Goal: Task Accomplishment & Management: Manage account settings

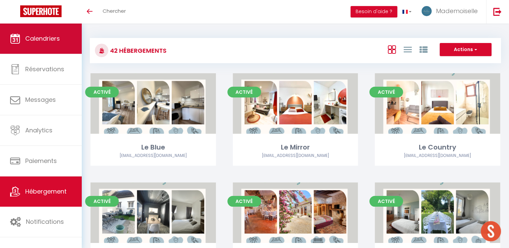
click at [42, 37] on span "Calendriers" at bounding box center [42, 38] width 35 height 8
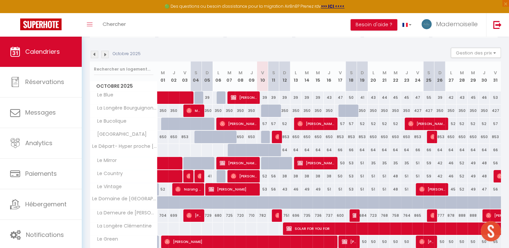
scroll to position [101, 0]
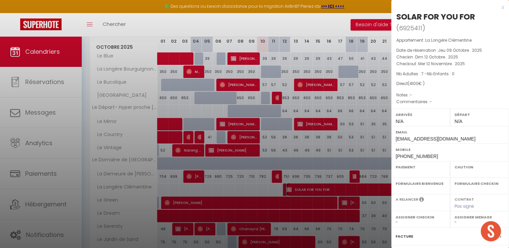
select select "KO"
select select "0"
select select "1"
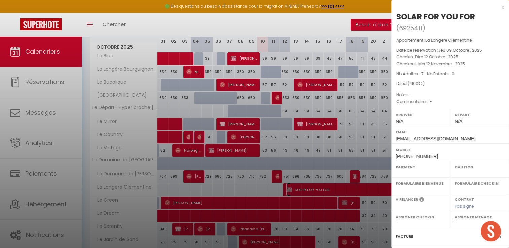
select select
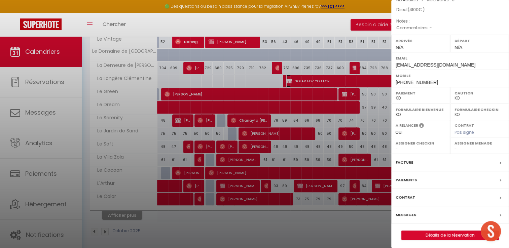
scroll to position [75, 0]
click at [470, 133] on span "Pas signé" at bounding box center [464, 132] width 20 height 6
click at [491, 197] on div "Contrat" at bounding box center [450, 196] width 118 height 17
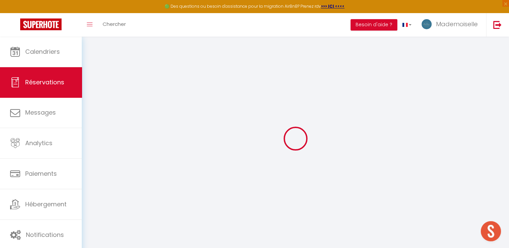
select select
checkbox input "false"
select select
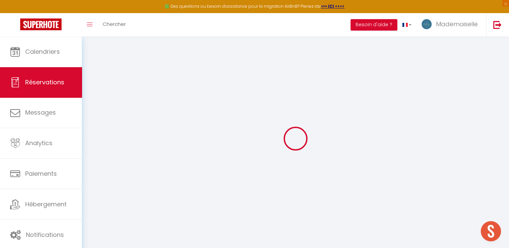
checkbox input "false"
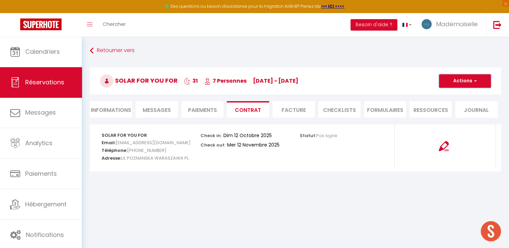
click at [456, 82] on button "Actions" at bounding box center [465, 80] width 52 height 13
click at [444, 105] on link "Envoyer le contrat" at bounding box center [460, 104] width 57 height 9
type input "[EMAIL_ADDRESS][DOMAIN_NAME]"
type input "Your contract 6925411 - La Longère Clémentine"
type textarea "Hi, We invite you to click on the following link to sign your rental contract :…"
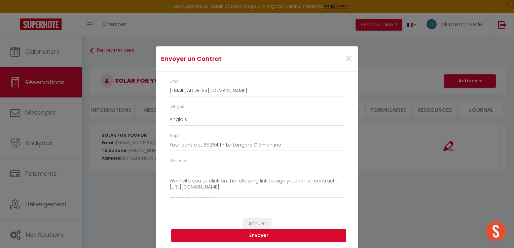
scroll to position [0, 0]
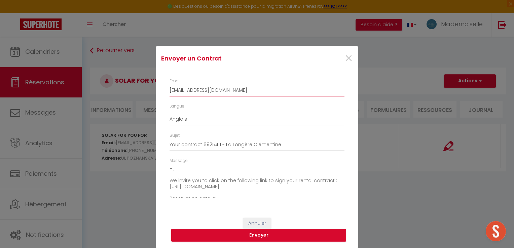
drag, startPoint x: 186, startPoint y: 89, endPoint x: 204, endPoint y: 93, distance: 17.9
click at [187, 90] on input "[EMAIL_ADDRESS][DOMAIN_NAME]" at bounding box center [257, 90] width 175 height 12
type input "[PERSON_NAME][EMAIL_ADDRESS][DOMAIN_NAME]"
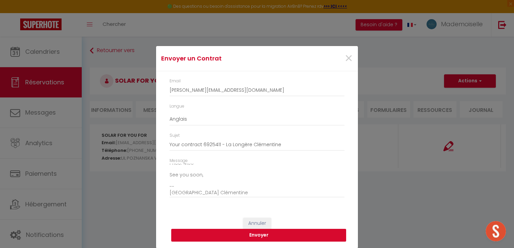
click at [280, 235] on button "Envoyer" at bounding box center [258, 235] width 175 height 13
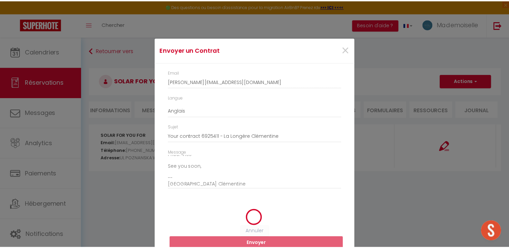
scroll to position [0, 0]
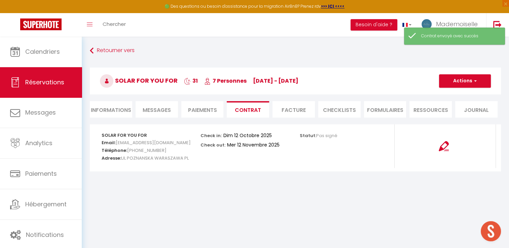
click at [293, 109] on li "Facture" at bounding box center [293, 109] width 42 height 16
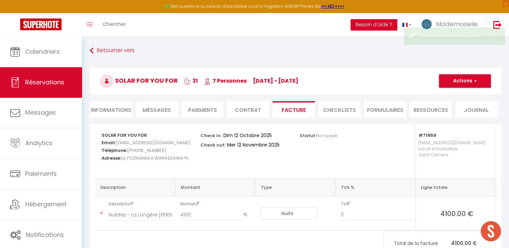
click at [459, 86] on button "Actions" at bounding box center [465, 80] width 52 height 13
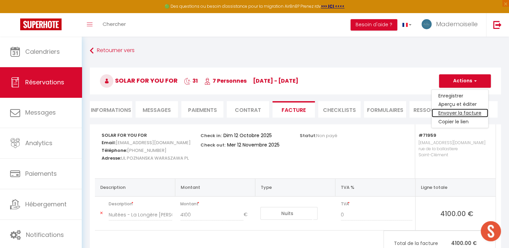
click at [454, 113] on link "Envoyer la facture" at bounding box center [460, 113] width 57 height 9
type input "[EMAIL_ADDRESS][DOMAIN_NAME]"
type input "Your invoice 6925411 - La Longère [PERSON_NAME]"
type textarea "Hi, Here is the link to download your invoice: [URL][DOMAIN_NAME] Reservation d…"
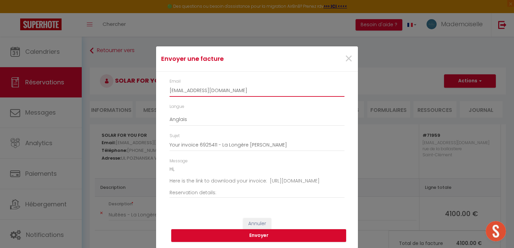
drag, startPoint x: 187, startPoint y: 90, endPoint x: 200, endPoint y: 94, distance: 13.5
click at [187, 90] on input "[EMAIL_ADDRESS][DOMAIN_NAME]" at bounding box center [257, 91] width 175 height 12
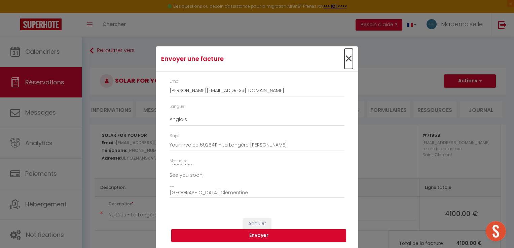
drag, startPoint x: 346, startPoint y: 57, endPoint x: 350, endPoint y: 59, distance: 4.2
click at [347, 57] on span "×" at bounding box center [348, 59] width 8 height 20
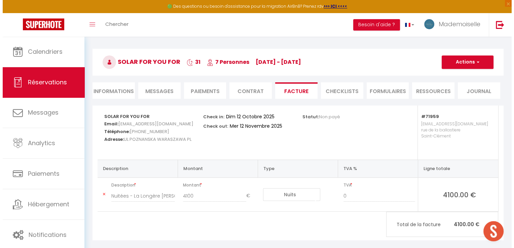
scroll to position [36, 0]
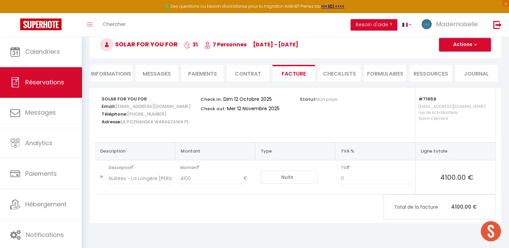
click at [462, 48] on button "Actions" at bounding box center [465, 44] width 52 height 13
click at [456, 67] on link "Aperçu et éditer" at bounding box center [460, 68] width 57 height 9
click at [456, 45] on button "Actions" at bounding box center [465, 44] width 52 height 13
click at [448, 76] on link "Envoyer la facture" at bounding box center [460, 77] width 57 height 9
type input "[EMAIL_ADDRESS][DOMAIN_NAME]"
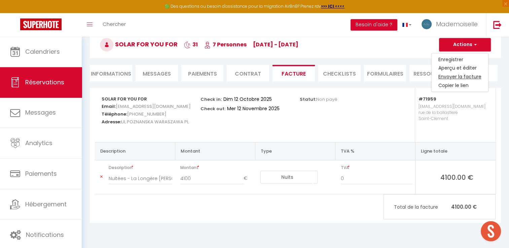
type input "Your invoice 6925411 - La Longère [PERSON_NAME]"
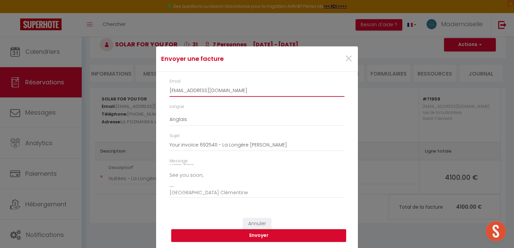
click at [186, 92] on input "[EMAIL_ADDRESS][DOMAIN_NAME]" at bounding box center [257, 91] width 175 height 12
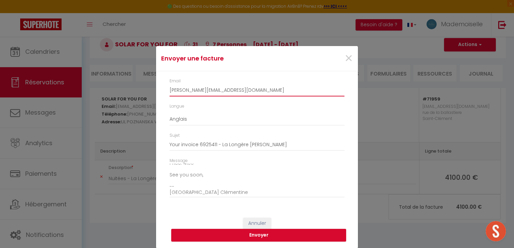
type input "[PERSON_NAME][EMAIL_ADDRESS][DOMAIN_NAME]"
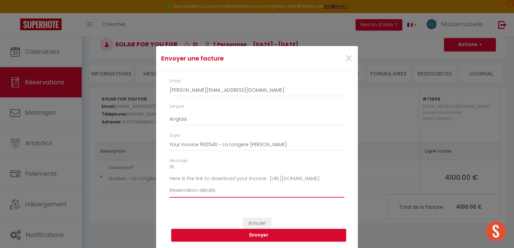
scroll to position [0, 0]
click at [230, 238] on button "Envoyer" at bounding box center [258, 235] width 175 height 13
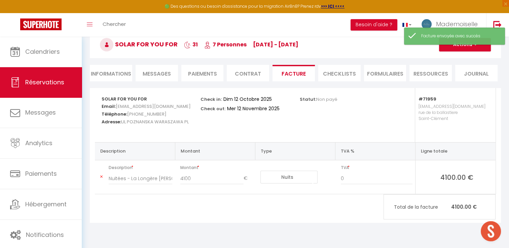
click at [192, 76] on li "Paiements" at bounding box center [202, 73] width 42 height 16
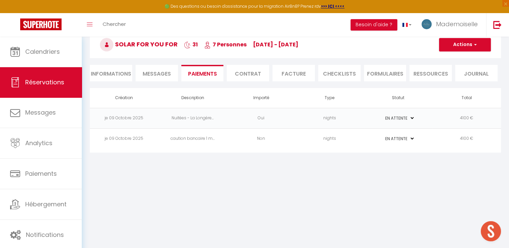
click at [264, 120] on td "Oui" at bounding box center [261, 118] width 69 height 21
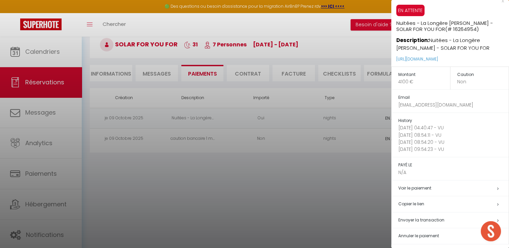
scroll to position [10, 0]
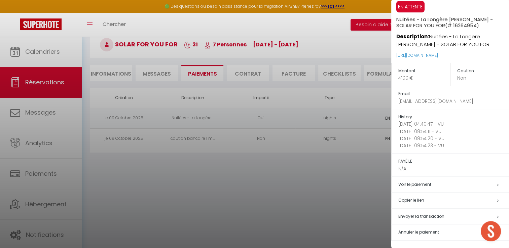
click at [306, 192] on div at bounding box center [254, 124] width 509 height 248
